Goal: Find contact information: Find contact information

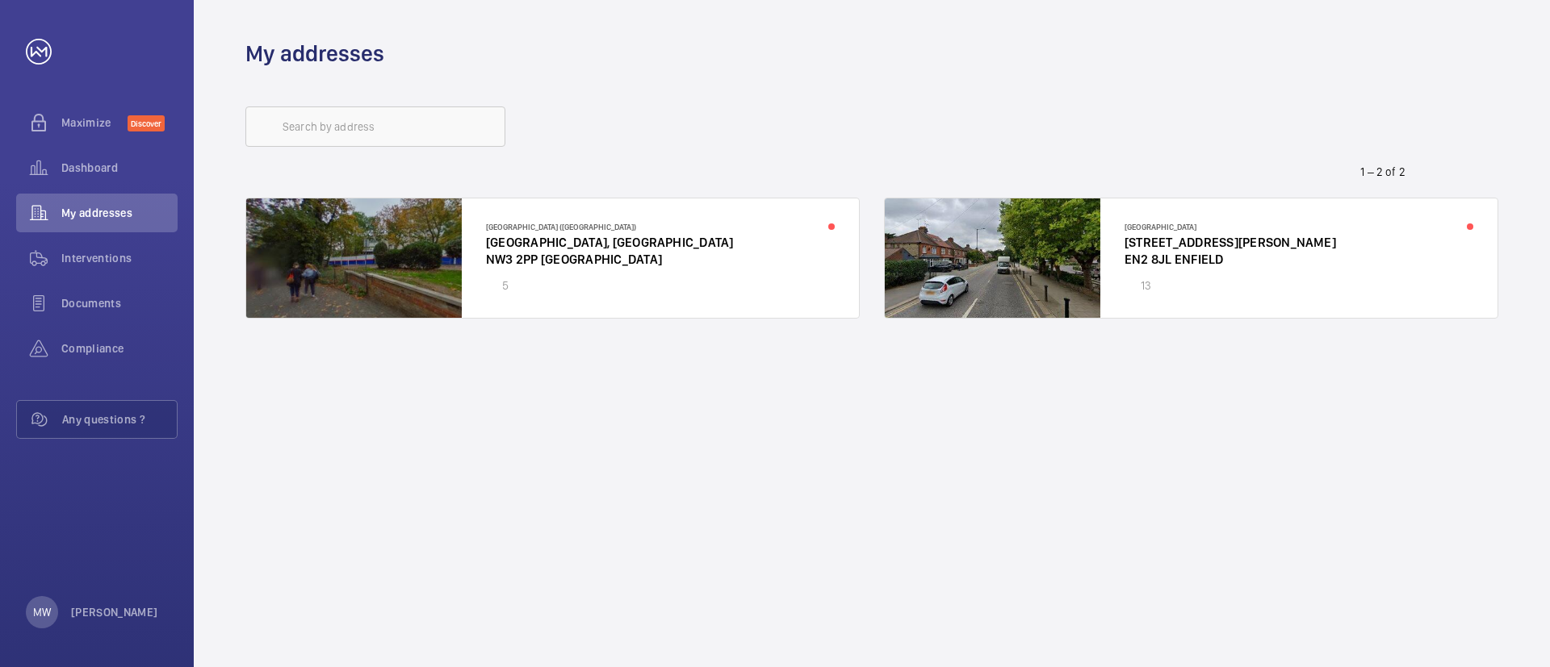
click at [521, 246] on div at bounding box center [552, 258] width 613 height 119
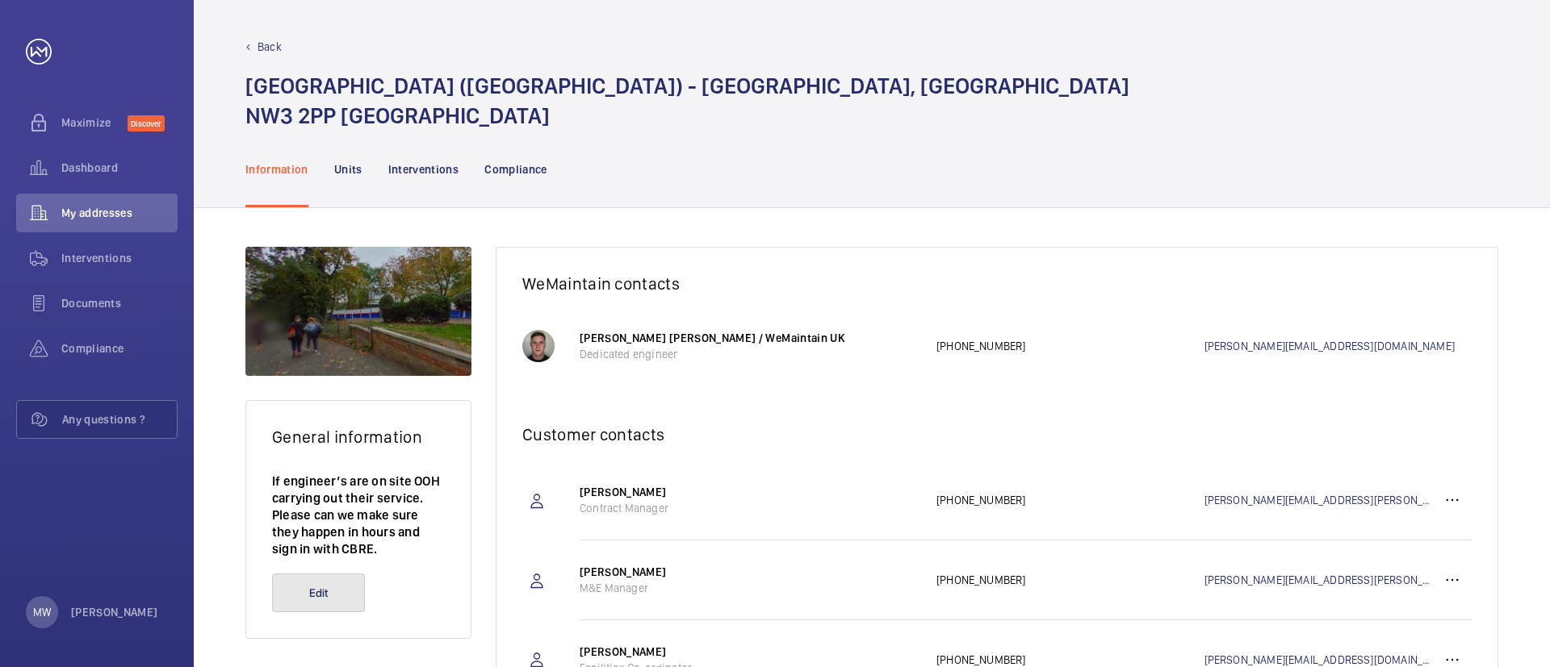
click at [309, 585] on button "Edit" at bounding box center [318, 593] width 93 height 39
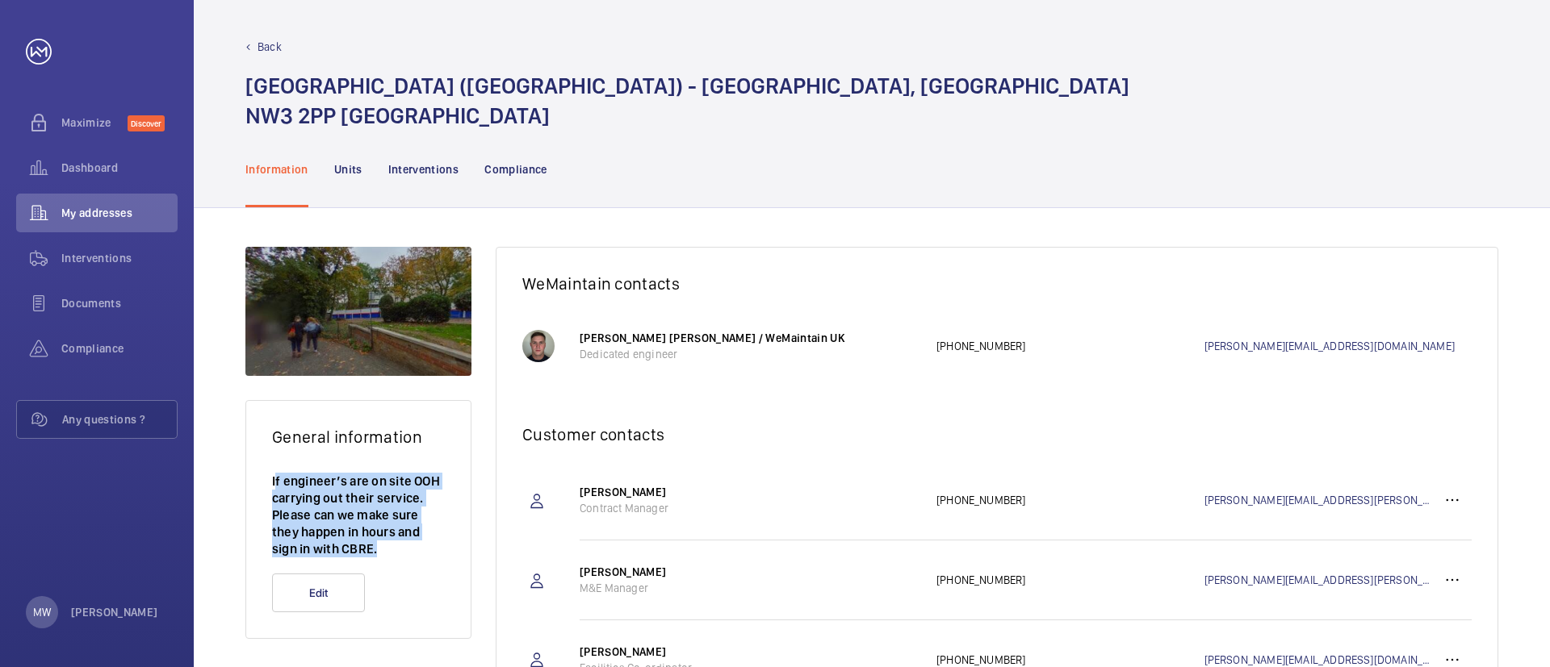
drag, startPoint x: 275, startPoint y: 481, endPoint x: 437, endPoint y: 548, distance: 175.5
click at [437, 548] on p "If engineer’s are on site OOH carrying out their service. Please can we make su…" at bounding box center [358, 515] width 173 height 85
click at [424, 552] on p "If engineer’s are on site OOH carrying out their service. Please can we make su…" at bounding box center [358, 515] width 173 height 85
drag, startPoint x: 424, startPoint y: 551, endPoint x: 233, endPoint y: 479, distance: 203.9
click at [233, 479] on div "General information If engineer’s are on site OOH carrying out their service. P…" at bounding box center [872, 514] width 1356 height 612
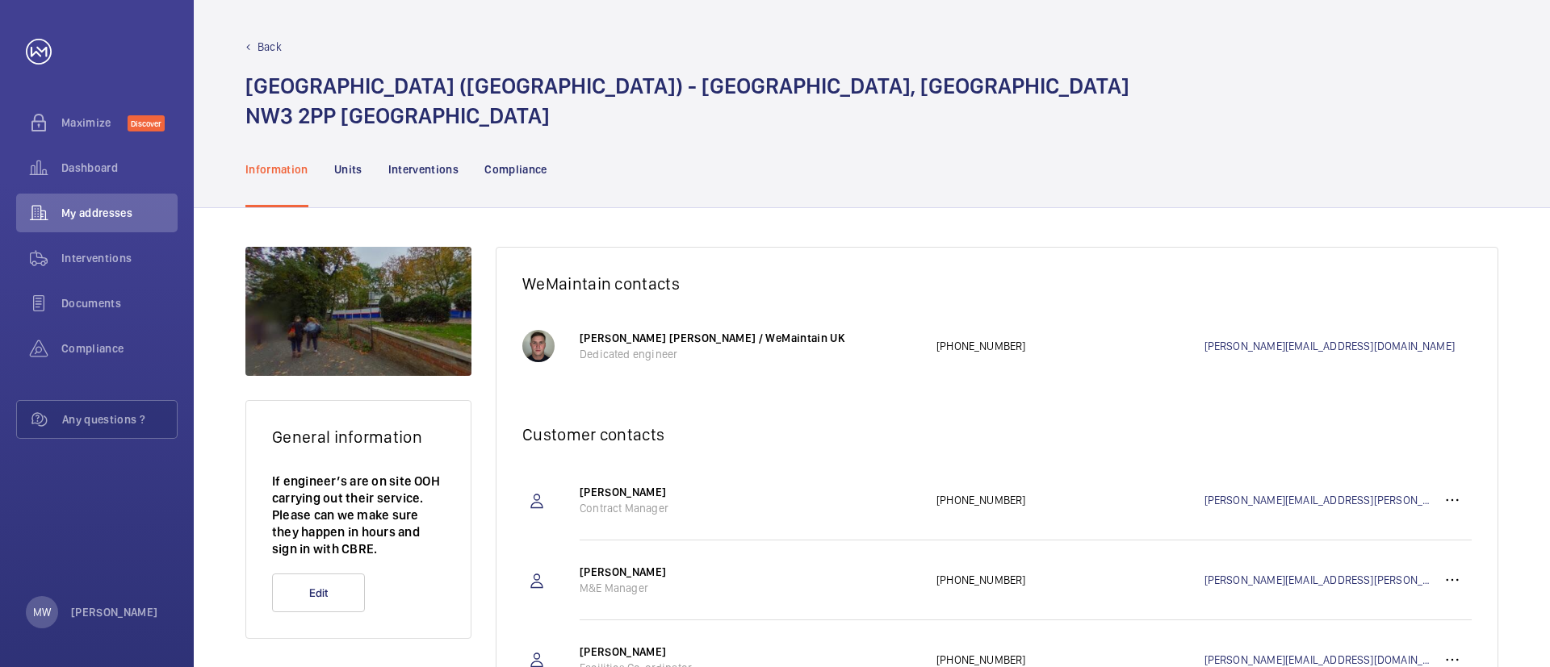
click at [370, 395] on div "General information If engineer’s are on site OOH carrying out their service. P…" at bounding box center [358, 514] width 226 height 534
drag, startPoint x: 792, startPoint y: 333, endPoint x: 581, endPoint y: 335, distance: 210.7
click at [581, 335] on p "[PERSON_NAME] [PERSON_NAME] / WeMaintain UK" at bounding box center [749, 338] width 341 height 16
click at [736, 363] on div "[PERSON_NAME] [PERSON_NAME] / WeMaintain UK Dedicated engineer [PHONE_NUMBER] […" at bounding box center [1025, 346] width 892 height 73
drag, startPoint x: 578, startPoint y: 339, endPoint x: 740, endPoint y: 359, distance: 163.5
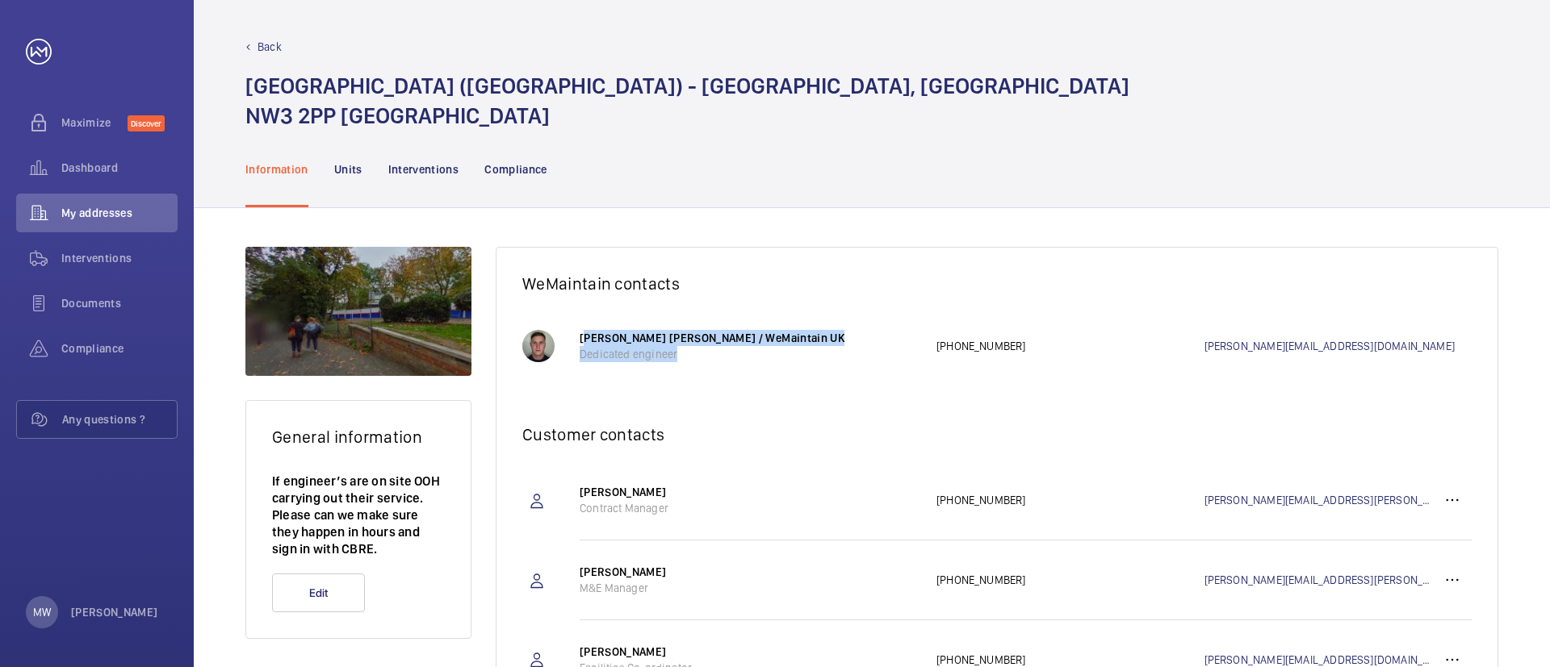
click at [740, 359] on wm-front-client-platform-address-mechanic "[PERSON_NAME] [PERSON_NAME] / WeMaintain UK Dedicated engineer [PHONE_NUMBER] […" at bounding box center [996, 346] width 949 height 73
click at [740, 359] on p "Dedicated engineer" at bounding box center [749, 354] width 341 height 16
drag, startPoint x: 1030, startPoint y: 345, endPoint x: 934, endPoint y: 349, distance: 96.1
click at [934, 349] on div "[PERSON_NAME] [PERSON_NAME] / WeMaintain UK Dedicated engineer [PHONE_NUMBER] […" at bounding box center [1025, 346] width 892 height 73
click at [1008, 310] on div "[PERSON_NAME] [PERSON_NAME] / WeMaintain UK Dedicated engineer [PHONE_NUMBER] […" at bounding box center [1025, 346] width 892 height 73
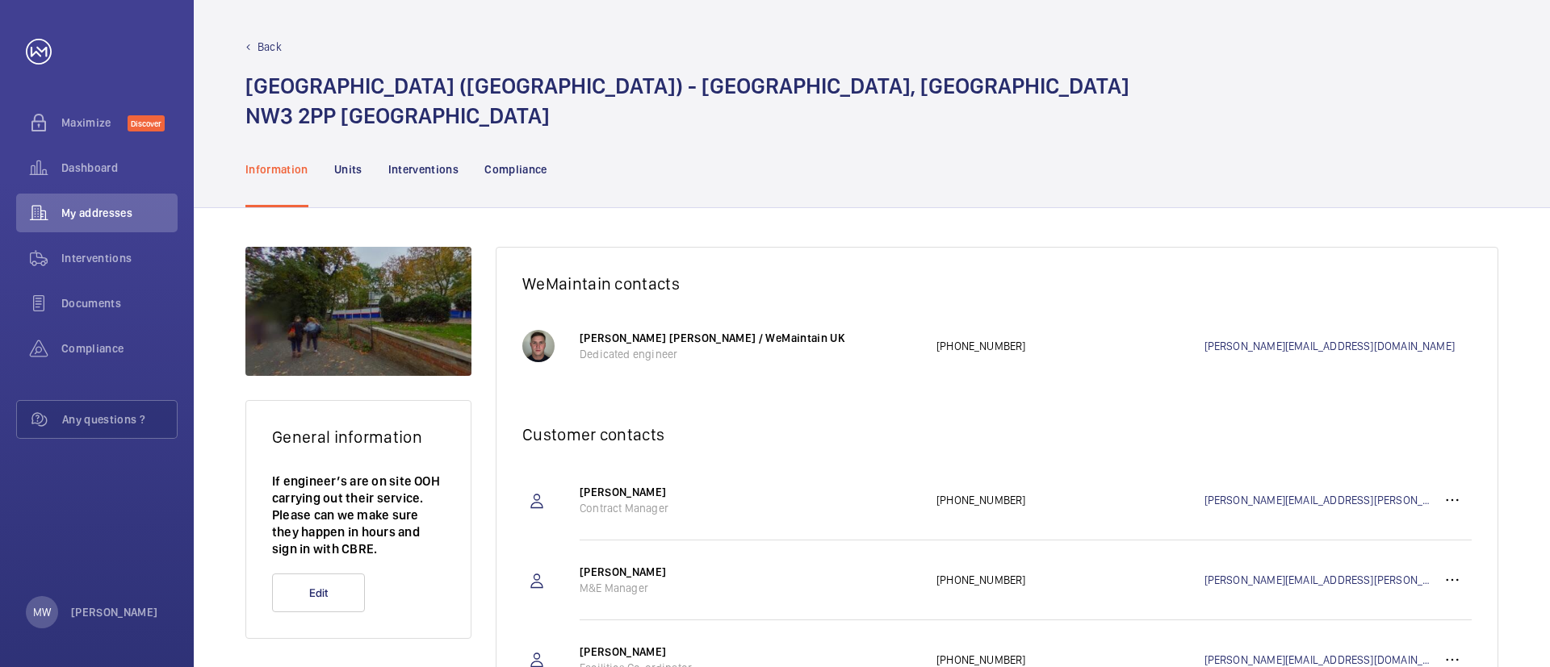
drag, startPoint x: 940, startPoint y: 355, endPoint x: 1042, endPoint y: 354, distance: 101.7
click at [1042, 354] on div "[PERSON_NAME] [PERSON_NAME] / WeMaintain UK Dedicated engineer [PHONE_NUMBER] […" at bounding box center [1025, 346] width 892 height 73
click at [1042, 353] on p "[PHONE_NUMBER]" at bounding box center [1070, 346] width 268 height 16
click at [1360, 111] on div "[GEOGRAPHIC_DATA] ([GEOGRAPHIC_DATA]) - [STREET_ADDRESS]" at bounding box center [871, 101] width 1253 height 60
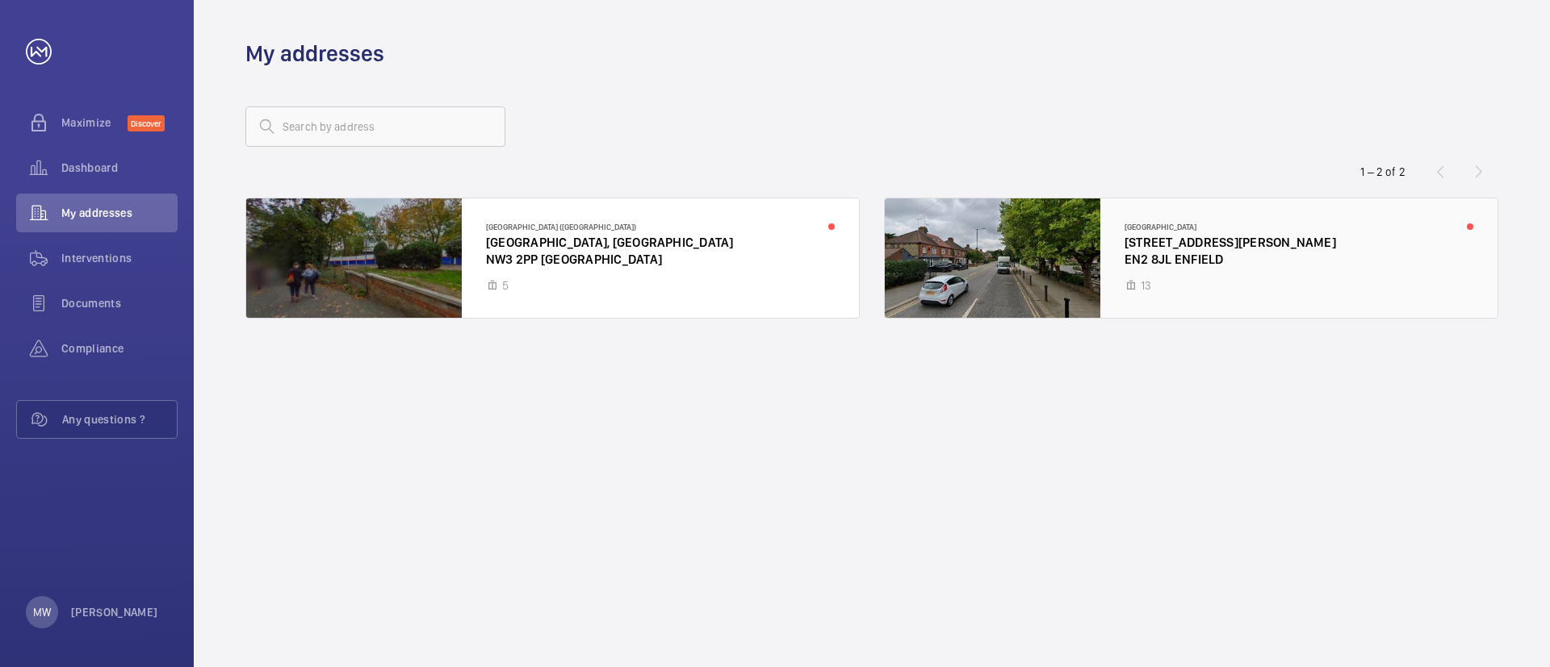
click at [1175, 245] on div at bounding box center [1191, 258] width 613 height 119
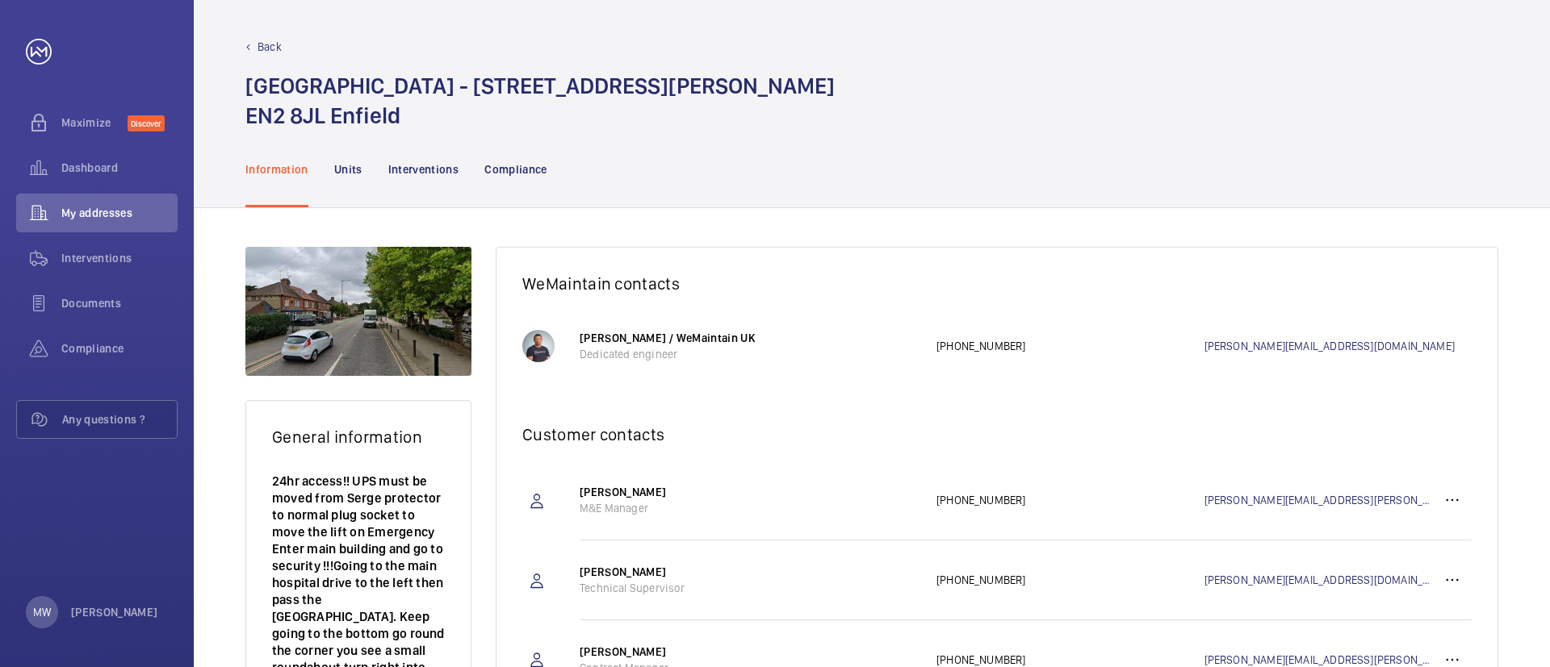
click at [441, 525] on p "24hr access!! UPS must be moved from Serge protector to normal plug socket to m…" at bounding box center [358, 668] width 173 height 390
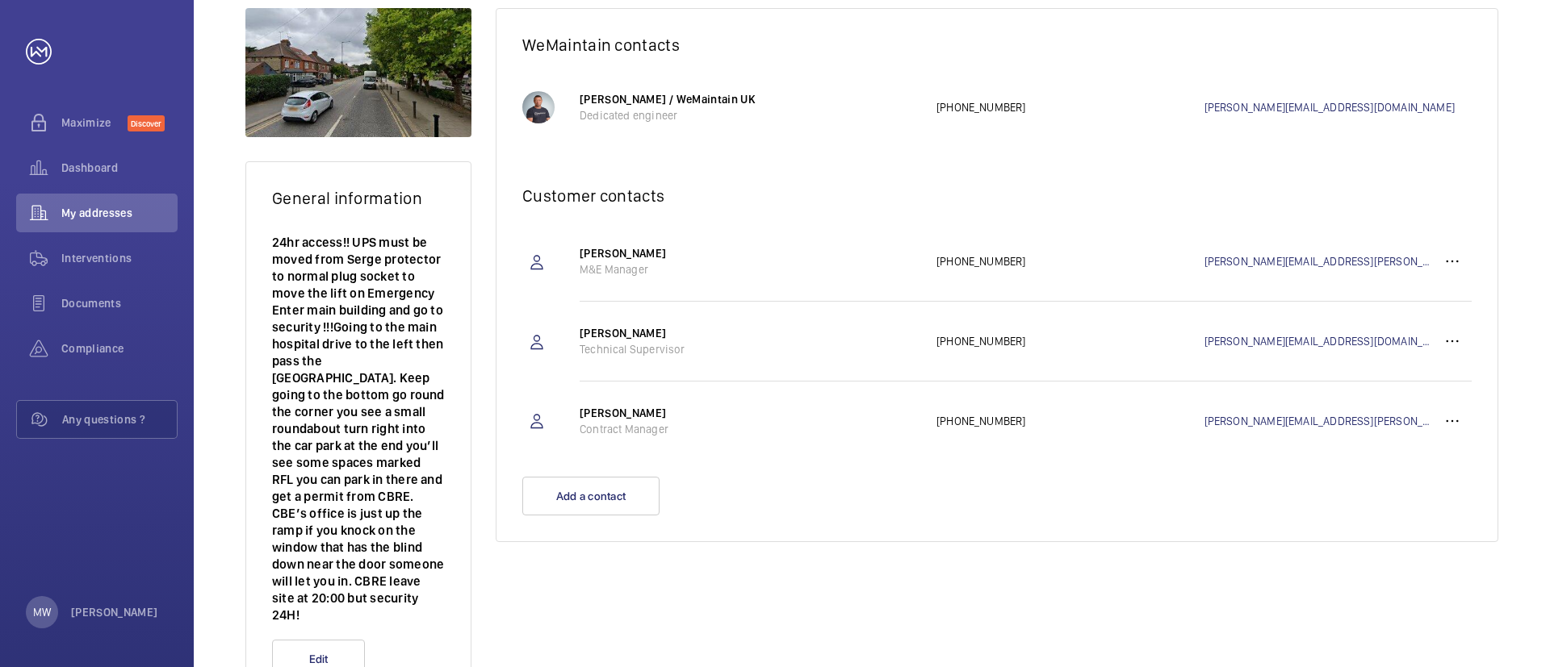
scroll to position [242, 0]
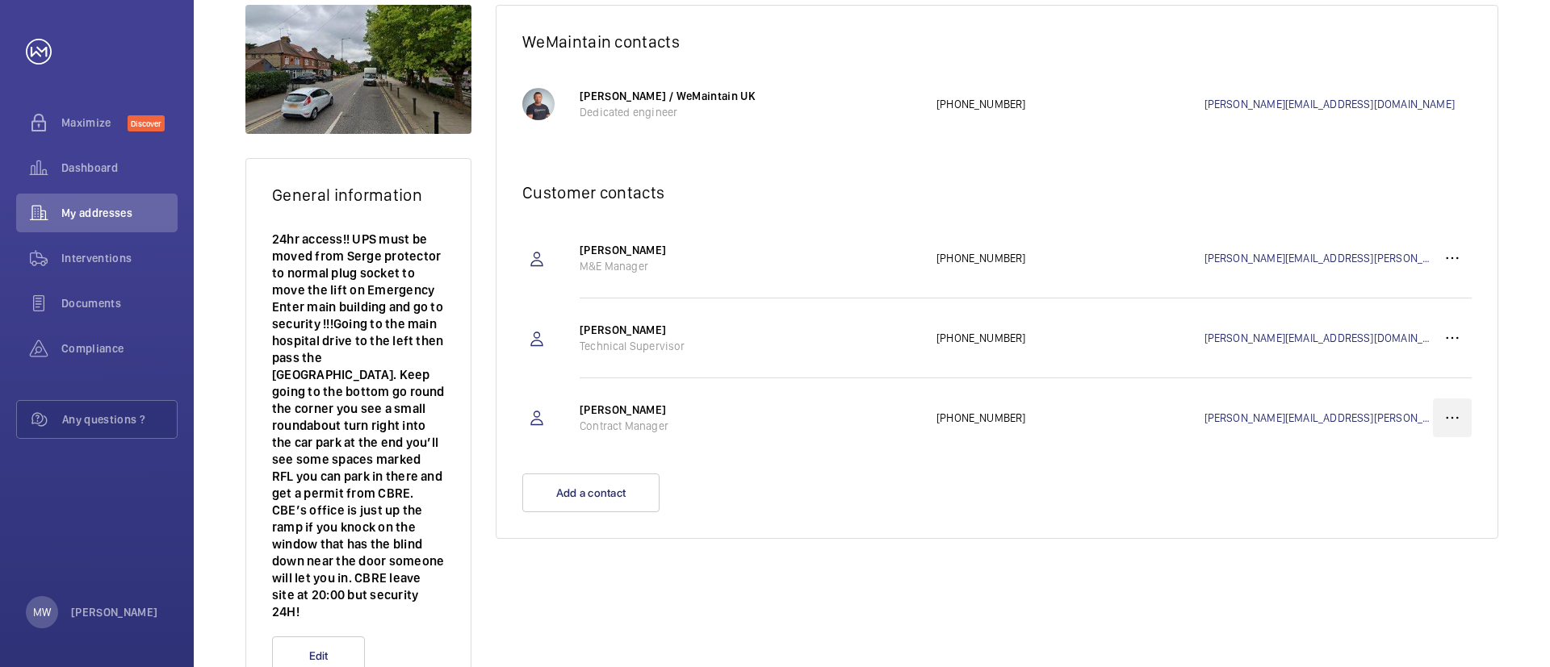
click at [1450, 413] on wm-front-icon-button at bounding box center [1452, 418] width 39 height 39
click at [898, 70] on div "[PERSON_NAME] / WeMaintain UK Dedicated engineer [PHONE_NUMBER] [PERSON_NAME][E…" at bounding box center [1025, 104] width 892 height 73
drag, startPoint x: 676, startPoint y: 429, endPoint x: 570, endPoint y: 404, distance: 108.5
click at [570, 404] on wm-front-client-platform-address-contact "[PERSON_NAME] Contract Manager [PHONE_NUMBER] [PERSON_NAME][EMAIL_ADDRESS][PERS…" at bounding box center [996, 418] width 949 height 79
click at [739, 439] on div "[PERSON_NAME] Contract Manager [PHONE_NUMBER] [PERSON_NAME][EMAIL_ADDRESS][PERS…" at bounding box center [1025, 418] width 892 height 79
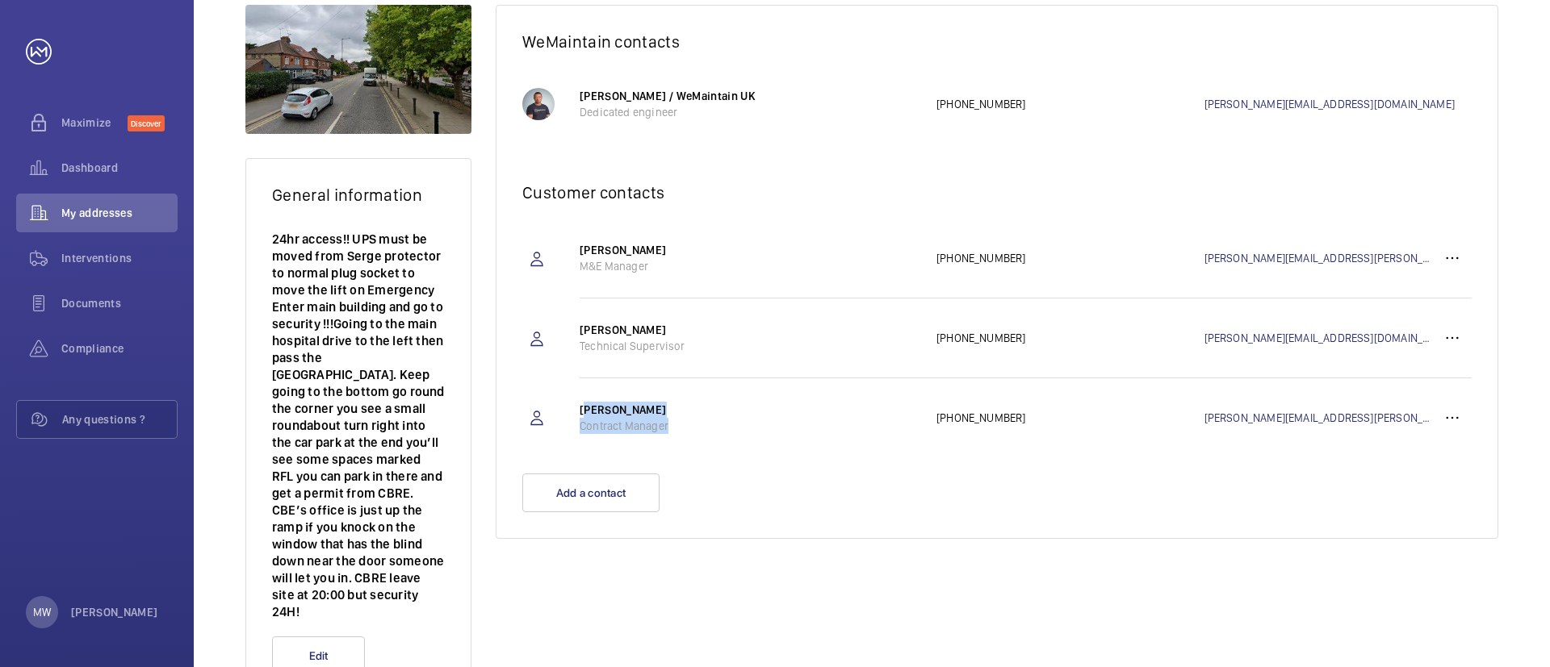
drag, startPoint x: 687, startPoint y: 428, endPoint x: 574, endPoint y: 406, distance: 115.1
click at [574, 406] on wm-front-client-platform-address-contact "[PERSON_NAME] Contract Manager [PHONE_NUMBER] [PERSON_NAME][EMAIL_ADDRESS][PERS…" at bounding box center [996, 418] width 949 height 79
click at [718, 425] on p "Contract Manager" at bounding box center [749, 426] width 341 height 16
drag, startPoint x: 688, startPoint y: 427, endPoint x: 568, endPoint y: 405, distance: 121.4
click at [568, 405] on wm-front-client-platform-address-contact "[PERSON_NAME] Contract Manager [PHONE_NUMBER] [PERSON_NAME][EMAIL_ADDRESS][PERS…" at bounding box center [996, 418] width 949 height 79
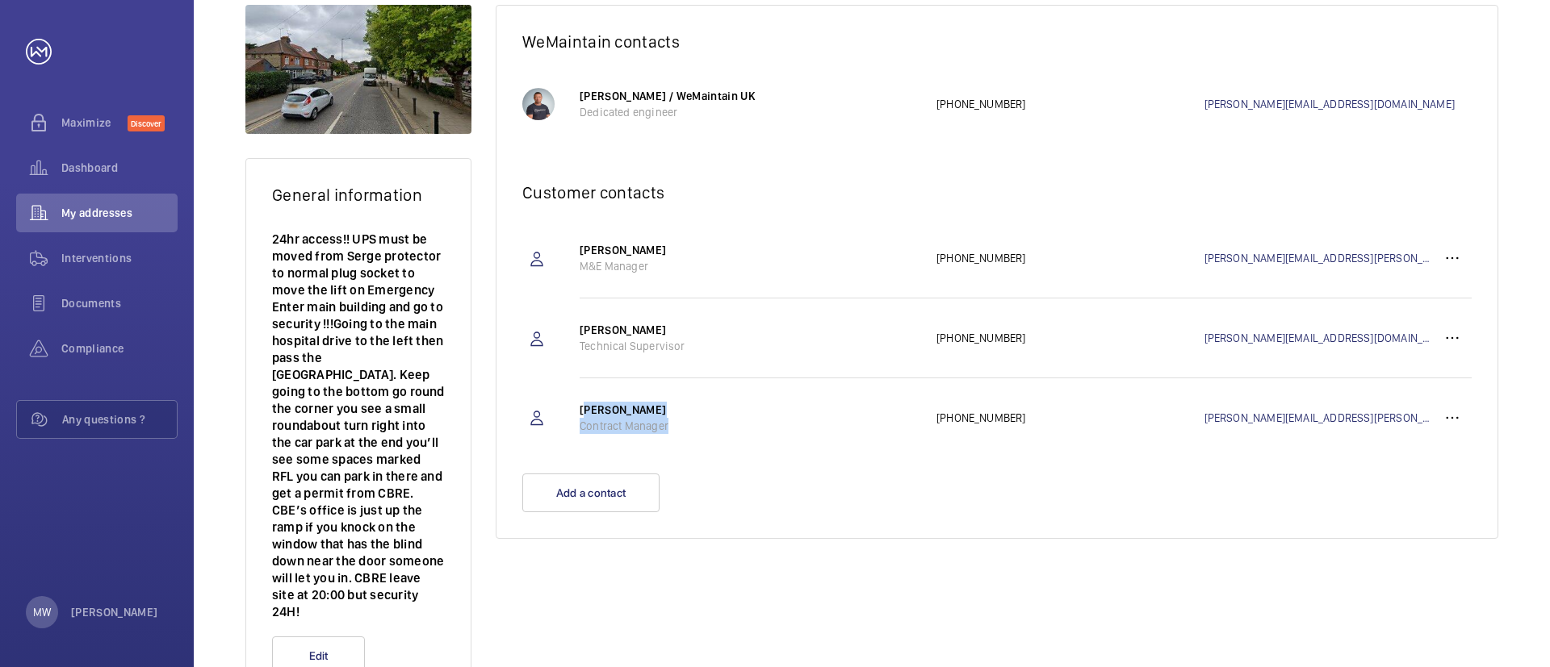
click at [713, 418] on p "Contract Manager" at bounding box center [749, 426] width 341 height 16
drag, startPoint x: 695, startPoint y: 425, endPoint x: 544, endPoint y: 395, distance: 153.9
click at [544, 395] on wm-front-client-platform-address-contact "[PERSON_NAME] Contract Manager [PHONE_NUMBER] [PERSON_NAME][EMAIL_ADDRESS][PERS…" at bounding box center [996, 418] width 949 height 79
click at [807, 445] on div "[PERSON_NAME] Contract Manager [PHONE_NUMBER] [PERSON_NAME][EMAIL_ADDRESS][PERS…" at bounding box center [1025, 418] width 892 height 79
